Goal: Task Accomplishment & Management: Manage account settings

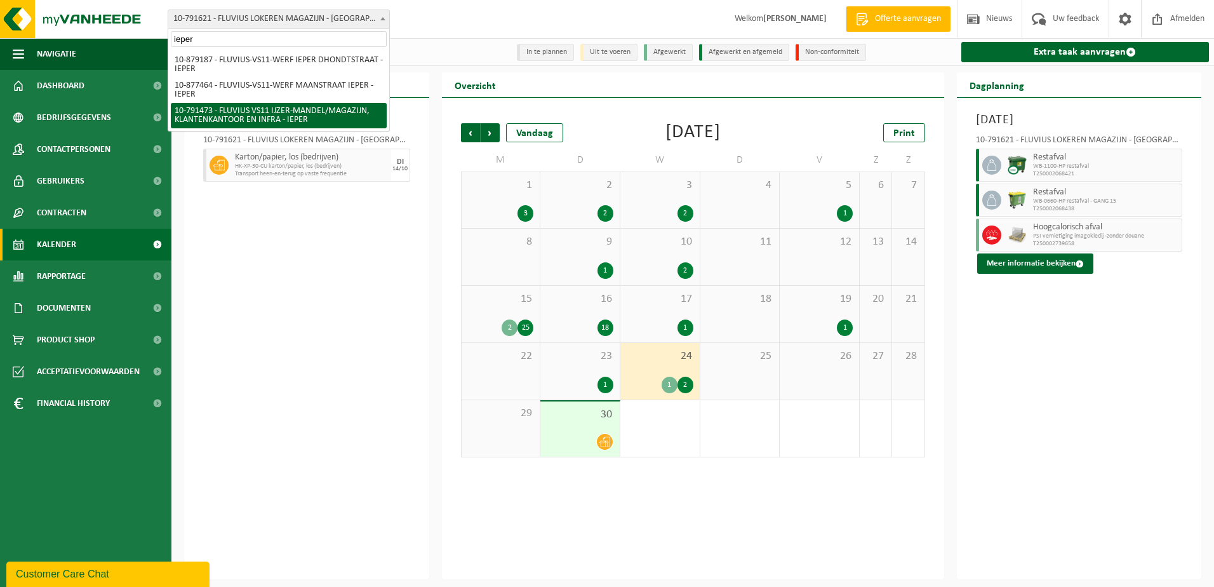
type input "ieper"
select select "30223"
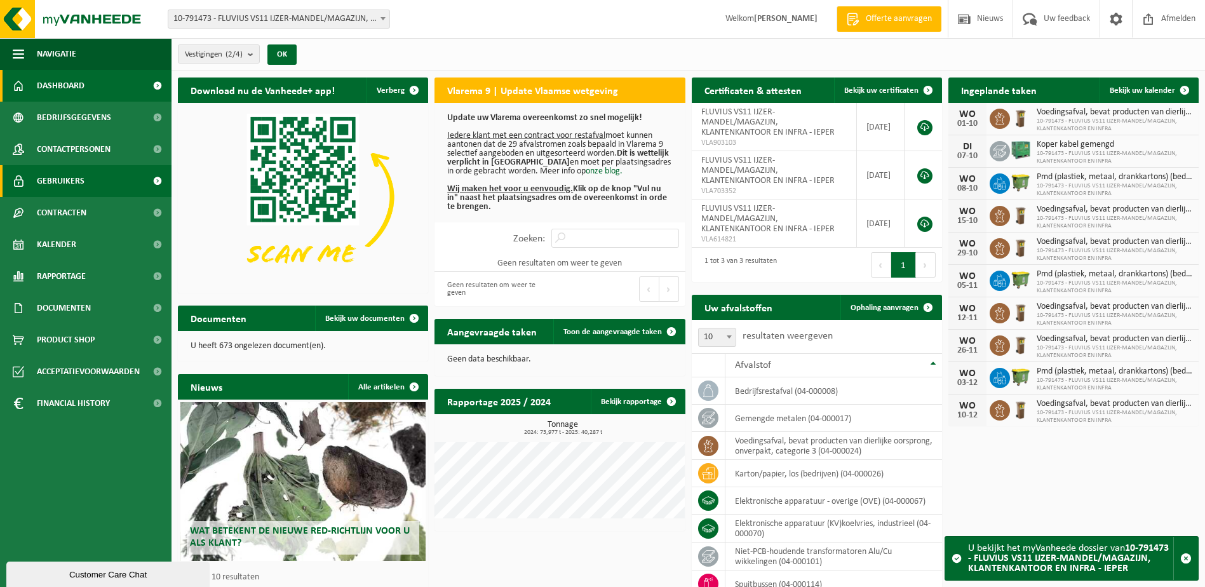
click at [56, 186] on span "Gebruikers" at bounding box center [61, 181] width 48 height 32
